Goal: Transaction & Acquisition: Purchase product/service

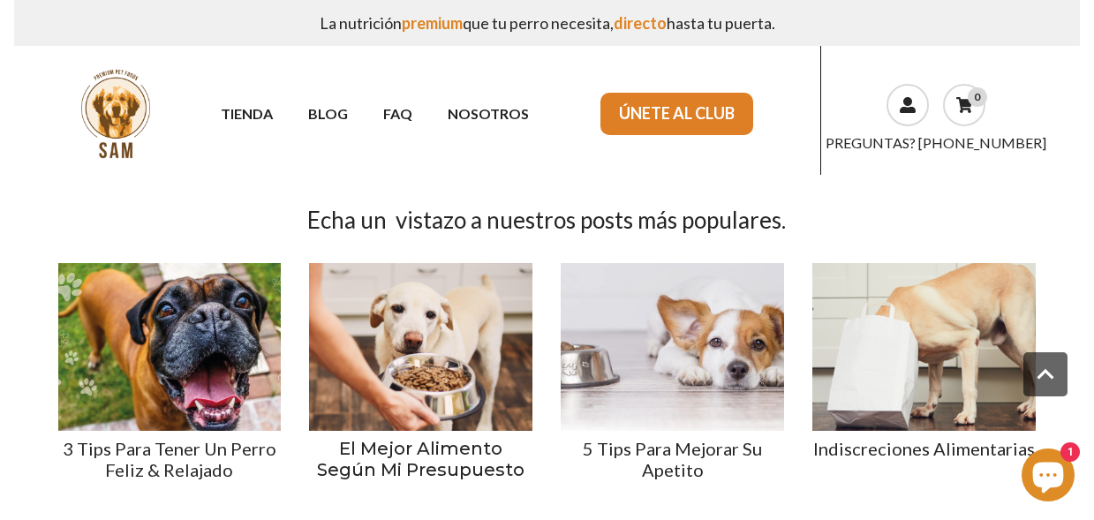
scroll to position [2648, 0]
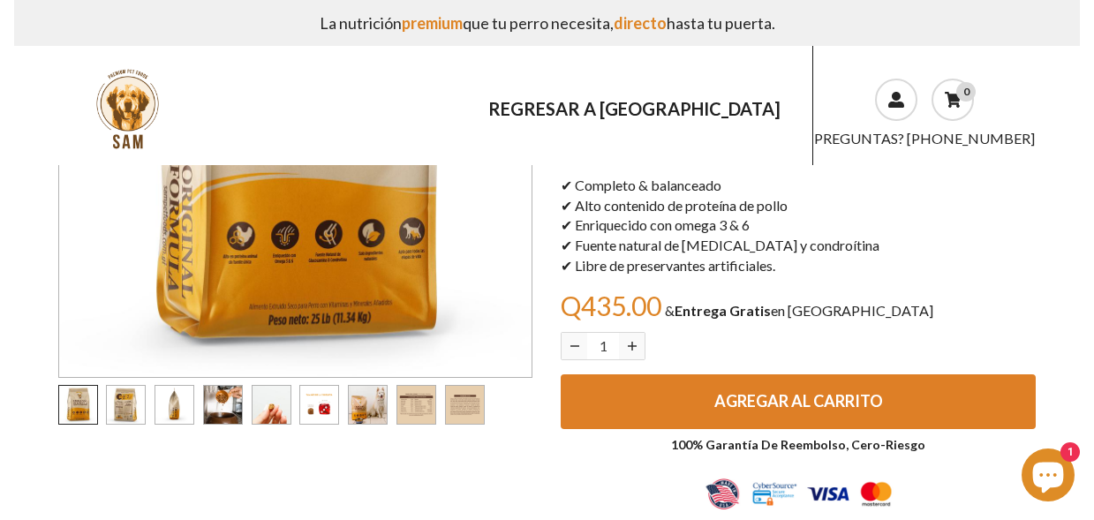
scroll to position [282, 0]
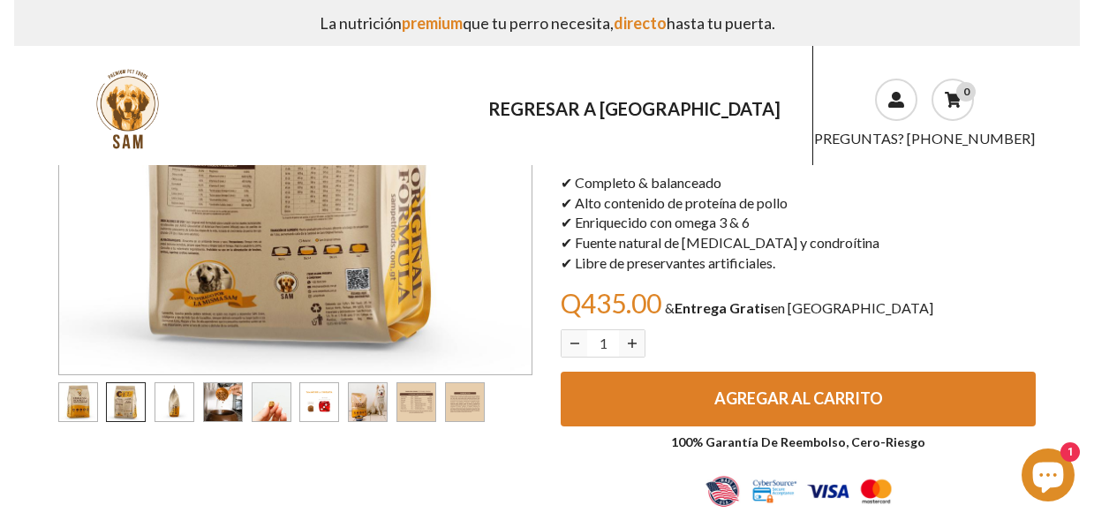
click at [117, 399] on img "Carousel pagination button" at bounding box center [126, 402] width 38 height 38
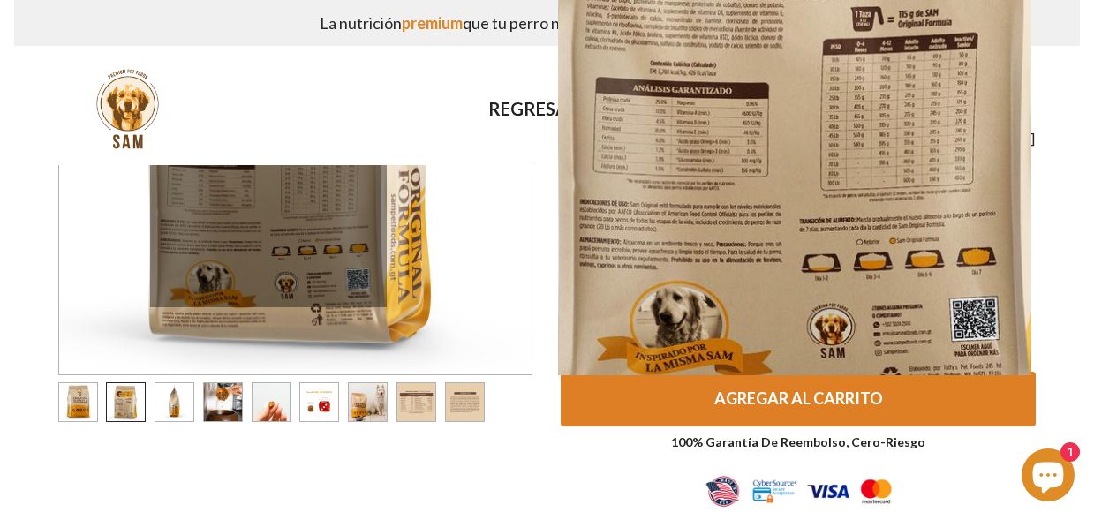
click at [268, 189] on img at bounding box center [295, 137] width 473 height 473
